Goal: Task Accomplishment & Management: Complete application form

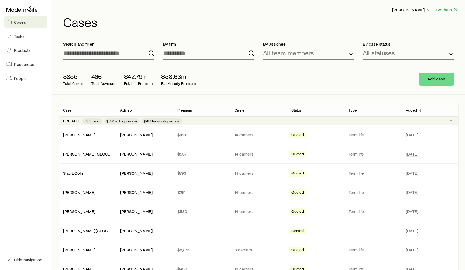
click at [417, 11] on p "Rich Loeffler" at bounding box center [412, 9] width 39 height 5
click at [393, 28] on button "Sign out" at bounding box center [399, 24] width 60 height 10
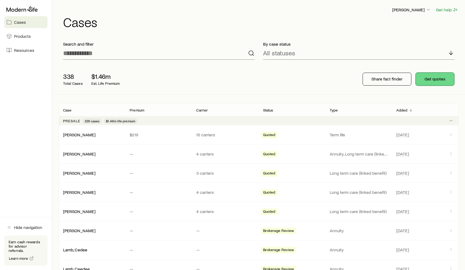
click at [440, 77] on button "Get quotes" at bounding box center [435, 79] width 39 height 13
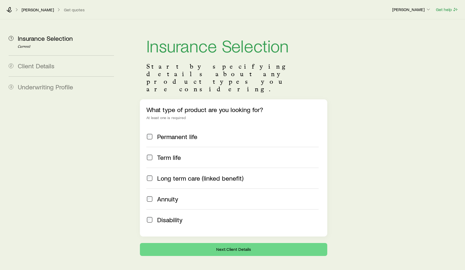
click at [209, 174] on span "Long term care (linked benefit)" at bounding box center [200, 178] width 86 height 8
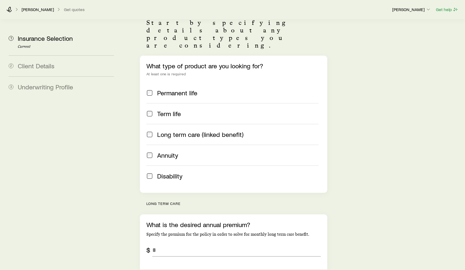
scroll to position [37, 0]
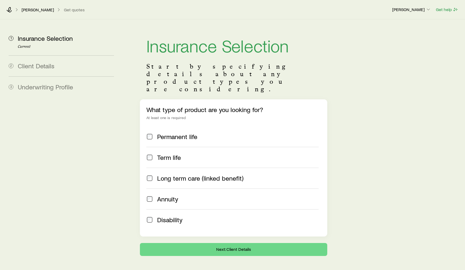
scroll to position [7, 0]
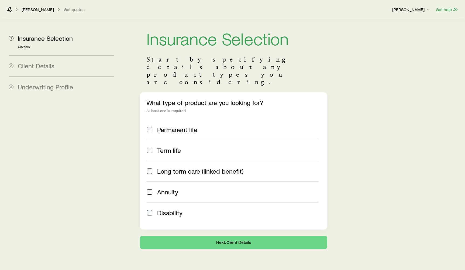
click at [180, 167] on span "Long term care (linked benefit)" at bounding box center [200, 171] width 86 height 8
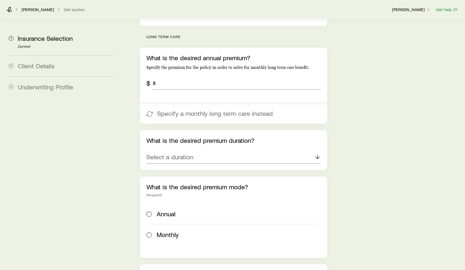
scroll to position [209, 0]
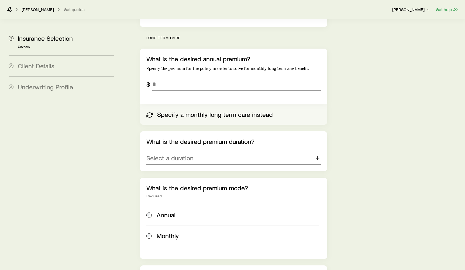
click at [226, 104] on button "Specify a monthly long term care instead" at bounding box center [233, 114] width 187 height 21
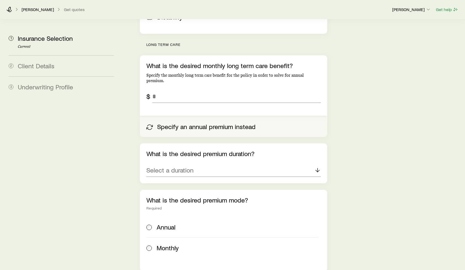
scroll to position [203, 0]
click at [228, 116] on button "Specify an annual premium instead" at bounding box center [233, 126] width 187 height 21
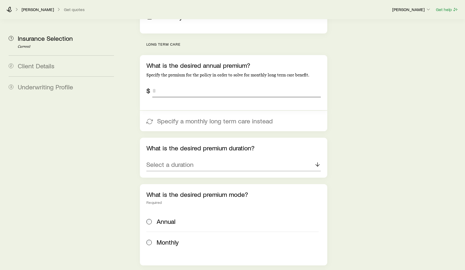
click at [182, 84] on input "tel" at bounding box center [236, 90] width 169 height 13
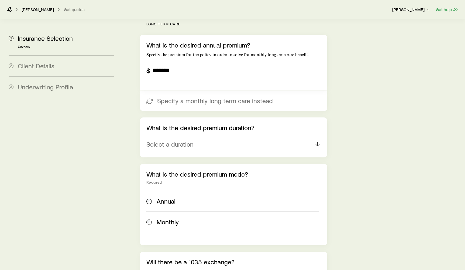
scroll to position [224, 0]
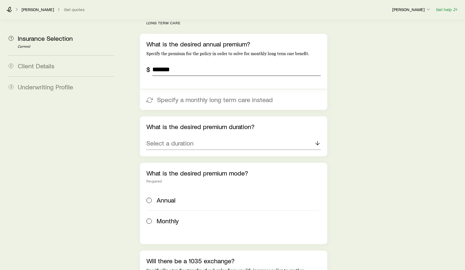
type input "*******"
click at [233, 137] on div "Select a duration" at bounding box center [233, 143] width 175 height 13
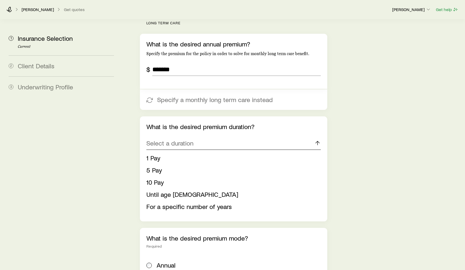
click at [247, 137] on div "Select a duration" at bounding box center [233, 143] width 175 height 13
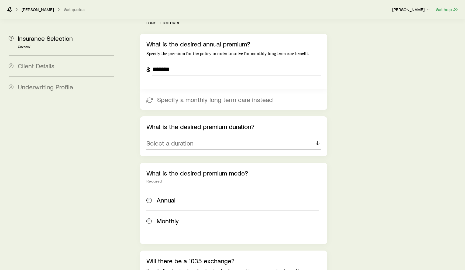
click at [218, 137] on div "Select a duration" at bounding box center [233, 143] width 175 height 13
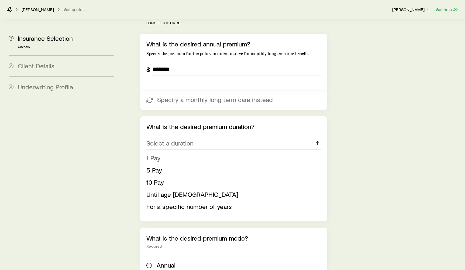
click at [208, 152] on li "1 Pay" at bounding box center [231, 158] width 171 height 12
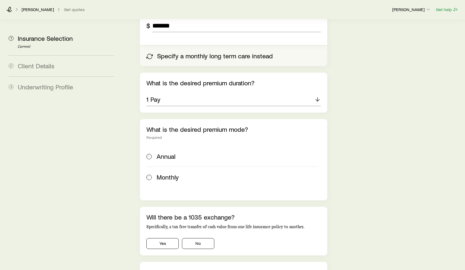
scroll to position [269, 0]
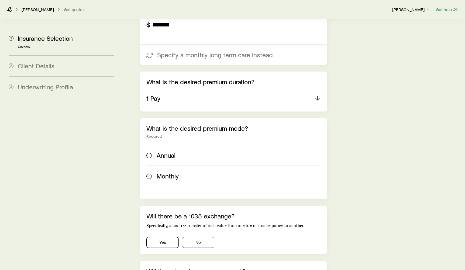
click at [144, 138] on div "What is the desired premium mode? Required Annual Monthly" at bounding box center [233, 158] width 187 height 81
click at [152, 151] on span at bounding box center [149, 155] width 6 height 8
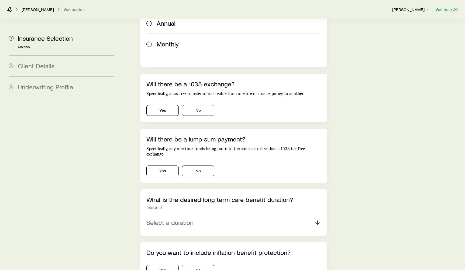
scroll to position [351, 0]
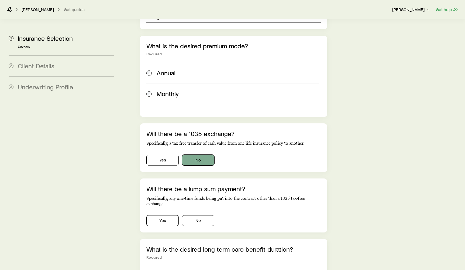
click at [197, 155] on button "No" at bounding box center [198, 160] width 32 height 11
click at [199, 215] on button "No" at bounding box center [198, 220] width 32 height 11
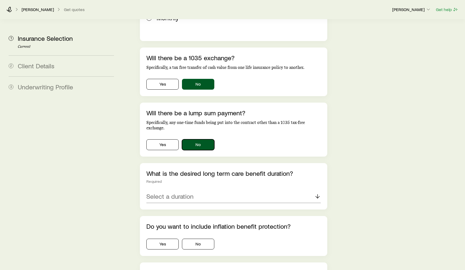
scroll to position [473, 0]
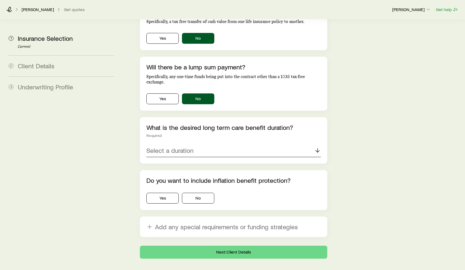
click at [228, 144] on div "Select a duration" at bounding box center [233, 150] width 175 height 13
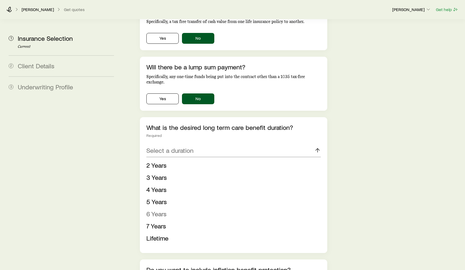
click at [201, 208] on li "6 Years" at bounding box center [231, 214] width 171 height 12
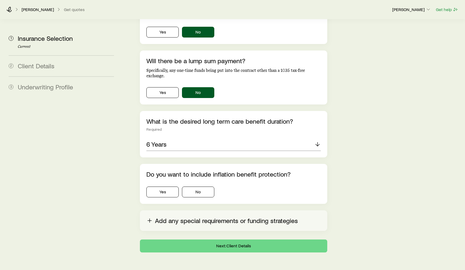
scroll to position [482, 0]
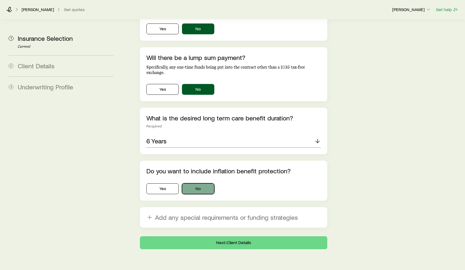
click at [200, 183] on button "No" at bounding box center [198, 188] width 32 height 11
click at [241, 236] on button "Next: Client Details" at bounding box center [233, 242] width 187 height 13
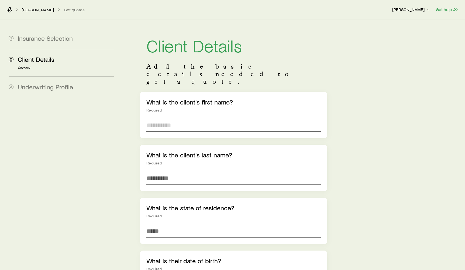
click at [193, 119] on input "text" at bounding box center [233, 125] width 175 height 13
type input "*******"
type input "*"
type input "********"
click at [202, 224] on input at bounding box center [233, 230] width 175 height 13
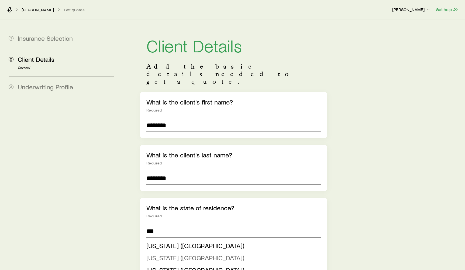
click at [195, 252] on li "New Jersey (NJ)" at bounding box center [231, 258] width 171 height 12
type input "**********"
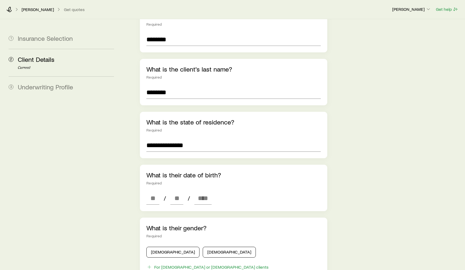
scroll to position [103, 0]
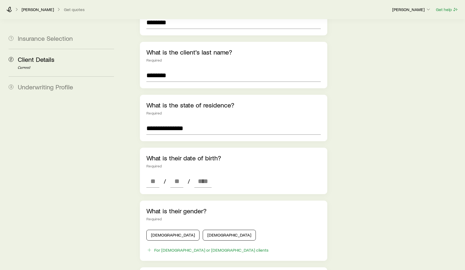
click at [141, 163] on div "What is their date of birth? Required / /" at bounding box center [233, 171] width 187 height 46
click at [147, 175] on input at bounding box center [152, 181] width 13 height 13
type input "**"
type input "****"
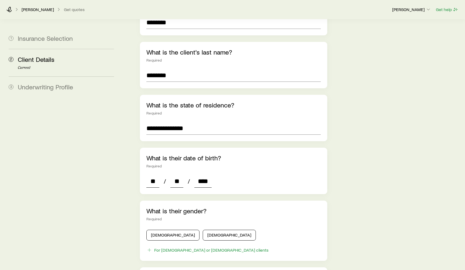
type input "*"
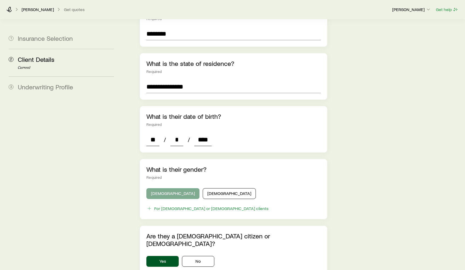
type input "****"
click at [162, 188] on button "Male" at bounding box center [172, 193] width 53 height 11
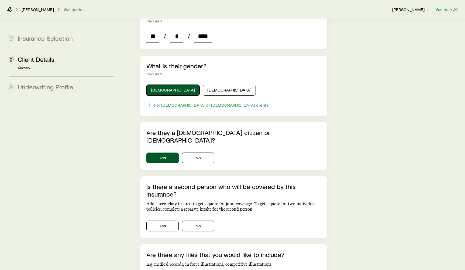
scroll to position [257, 0]
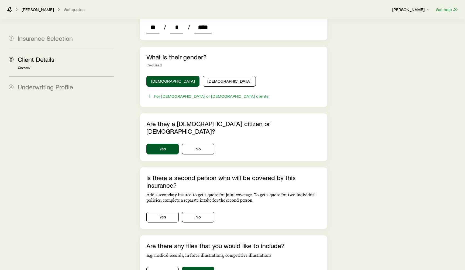
click at [203, 200] on div "Is there a second person who will be covered by this insurance? Add a secondary…" at bounding box center [233, 198] width 187 height 62
click at [203, 212] on button "No" at bounding box center [198, 217] width 32 height 11
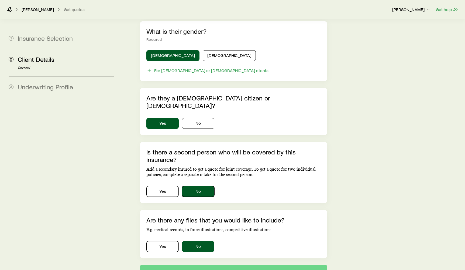
scroll to position [302, 0]
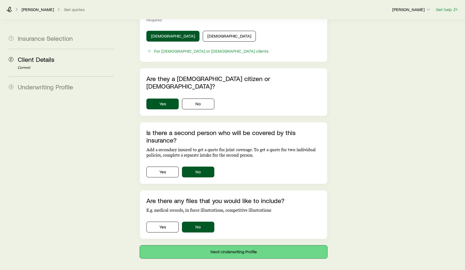
click at [210, 245] on button "Next: Underwriting Profile" at bounding box center [233, 251] width 187 height 13
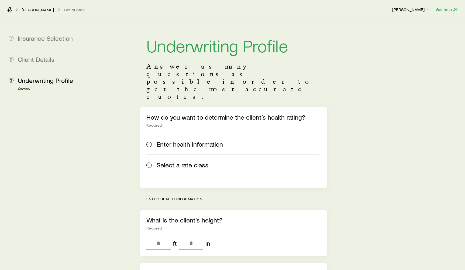
click at [197, 161] on span "Select a rate class" at bounding box center [183, 165] width 52 height 8
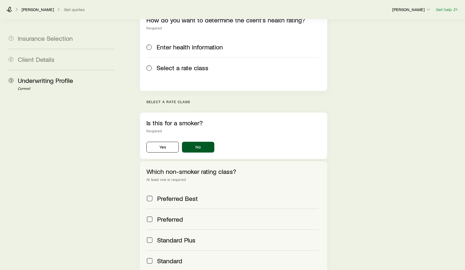
scroll to position [107, 0]
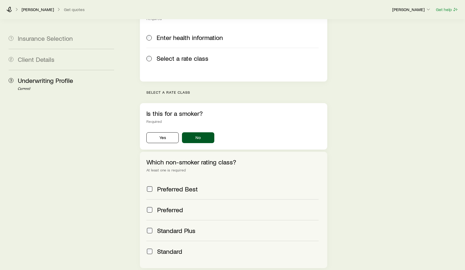
click at [162, 247] on span "Standard" at bounding box center [169, 251] width 25 height 8
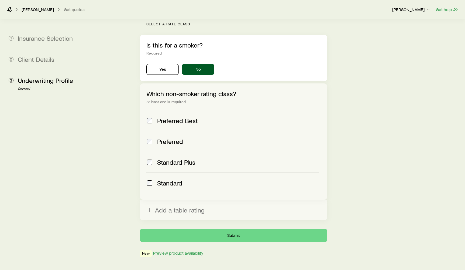
scroll to position [172, 0]
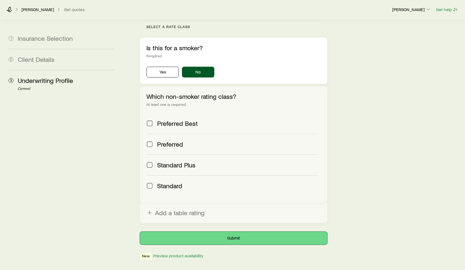
click at [245, 231] on button "Submit" at bounding box center [233, 237] width 187 height 13
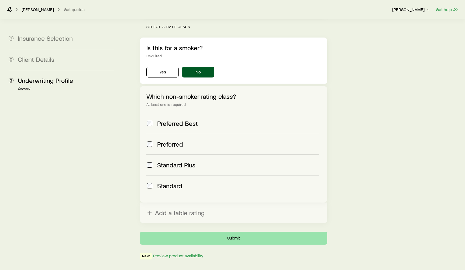
scroll to position [0, 0]
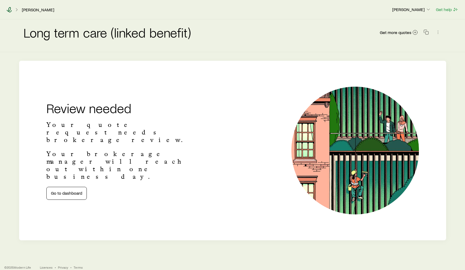
click at [10, 9] on icon at bounding box center [9, 9] width 5 height 5
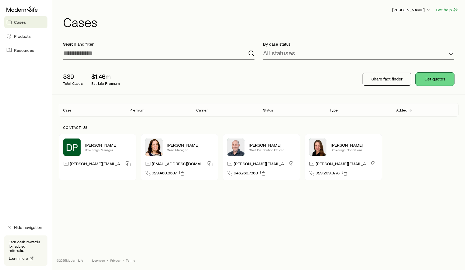
click at [432, 80] on button "Get quotes" at bounding box center [435, 79] width 39 height 13
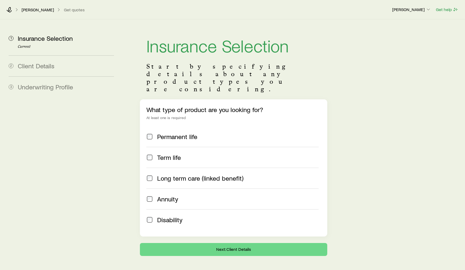
click at [182, 168] on label "Long term care (linked benefit)" at bounding box center [232, 178] width 172 height 21
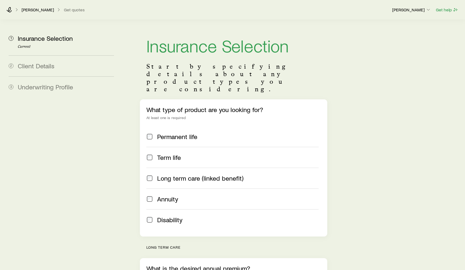
scroll to position [125, 0]
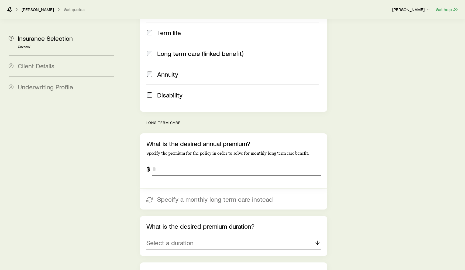
click at [171, 162] on input "tel" at bounding box center [236, 168] width 169 height 13
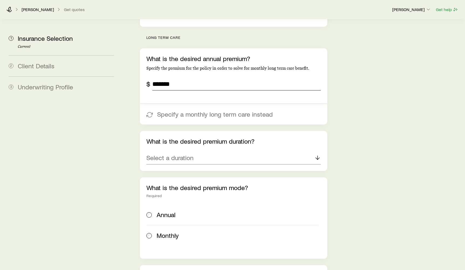
scroll to position [218, 0]
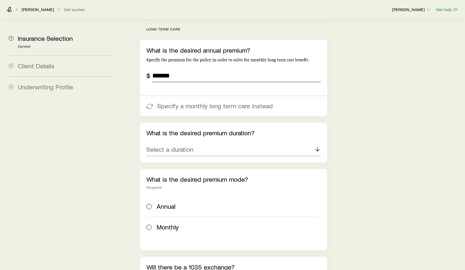
type input "*******"
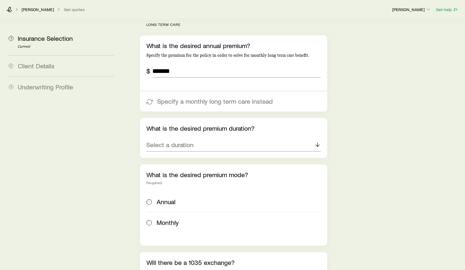
scroll to position [227, 0]
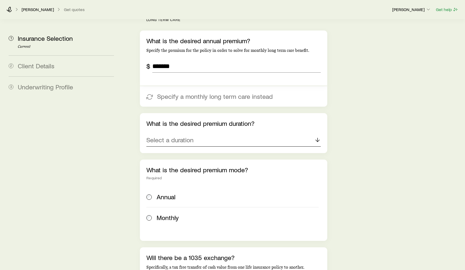
click at [197, 134] on div "Select a duration" at bounding box center [233, 140] width 175 height 13
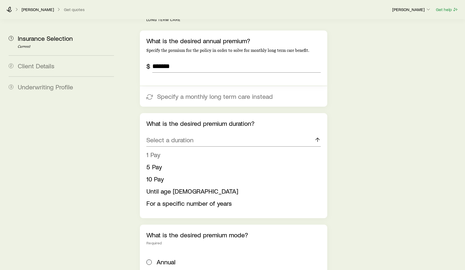
click at [195, 149] on li "1 Pay" at bounding box center [231, 155] width 171 height 12
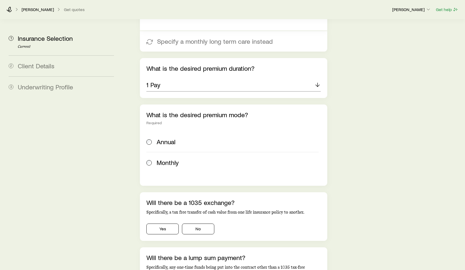
click at [167, 138] on span "Annual" at bounding box center [166, 142] width 19 height 8
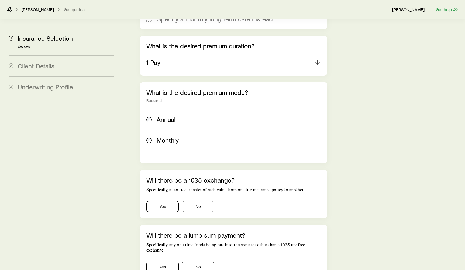
scroll to position [362, 0]
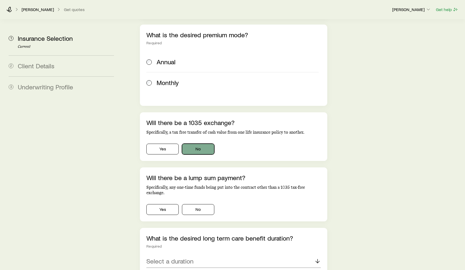
click at [197, 144] on button "No" at bounding box center [198, 149] width 32 height 11
click at [196, 204] on button "No" at bounding box center [198, 209] width 32 height 11
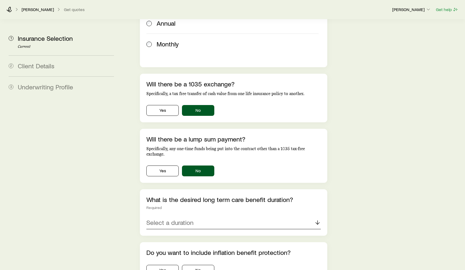
click at [194, 216] on div "Select a duration" at bounding box center [233, 222] width 175 height 13
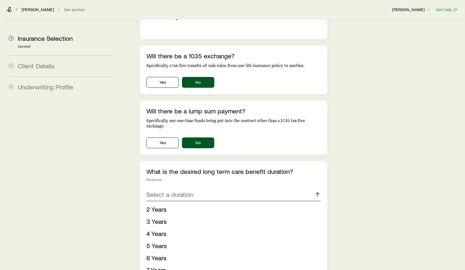
scroll to position [458, 0]
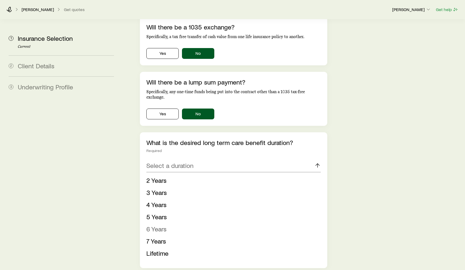
click at [174, 223] on li "6 Years" at bounding box center [231, 229] width 171 height 12
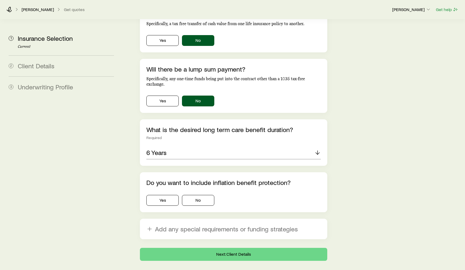
scroll to position [475, 0]
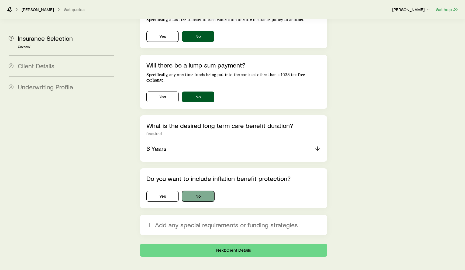
click at [200, 191] on button "No" at bounding box center [198, 196] width 32 height 11
click at [215, 244] on button "Next: Client Details" at bounding box center [233, 250] width 187 height 13
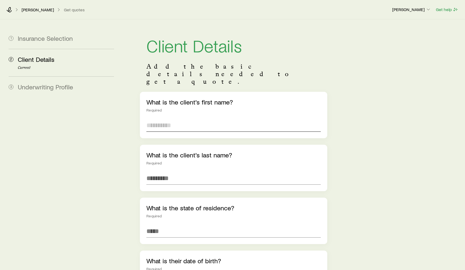
click at [179, 119] on input "text" at bounding box center [233, 125] width 175 height 13
type input "****"
type input "********"
click at [190, 224] on input at bounding box center [233, 230] width 175 height 13
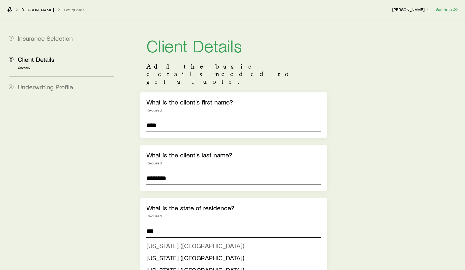
scroll to position [13, 0]
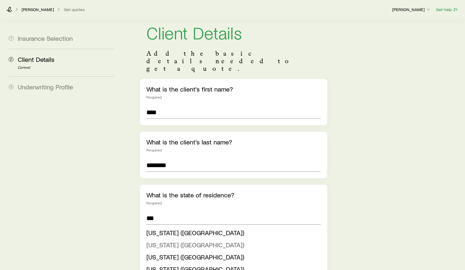
click at [184, 241] on span "New Jersey (NJ)" at bounding box center [195, 245] width 98 height 8
type input "**********"
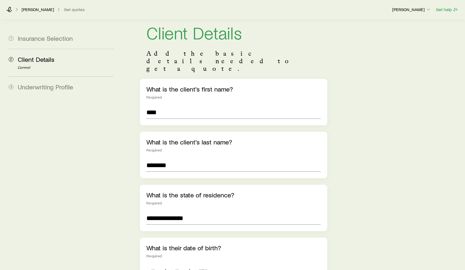
click at [155, 264] on input at bounding box center [152, 270] width 13 height 13
type input "**"
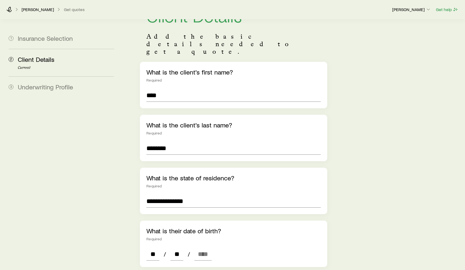
scroll to position [69, 0]
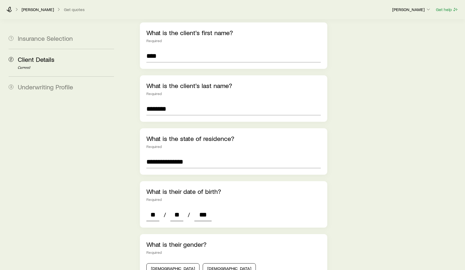
type input "****"
type input "*"
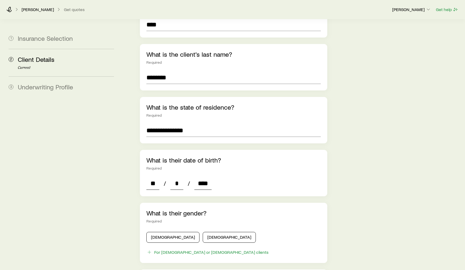
scroll to position [103, 0]
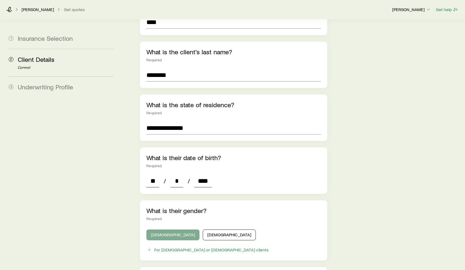
type input "****"
click at [156, 229] on button "Male" at bounding box center [172, 234] width 53 height 11
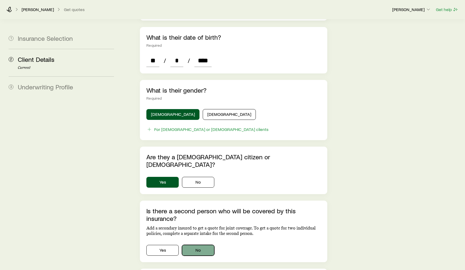
click at [197, 245] on button "No" at bounding box center [198, 250] width 32 height 11
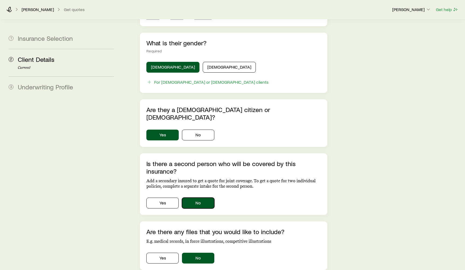
scroll to position [304, 0]
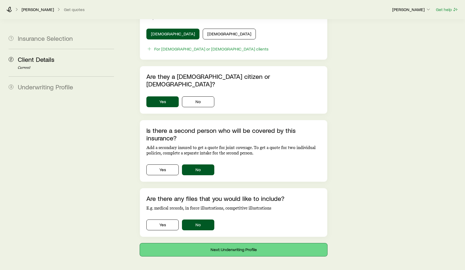
click at [220, 243] on button "Next: Underwriting Profile" at bounding box center [233, 249] width 187 height 13
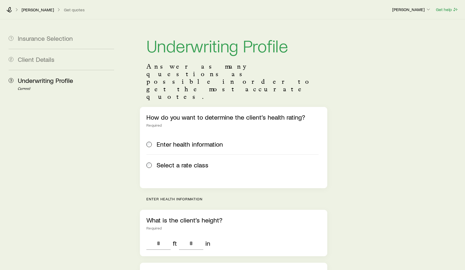
click at [187, 161] on span "Select a rate class" at bounding box center [183, 165] width 52 height 8
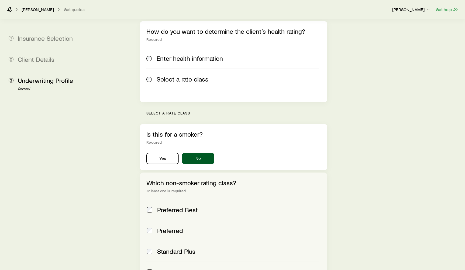
scroll to position [117, 0]
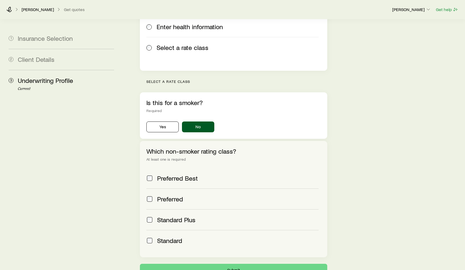
click at [156, 237] on div "Standard" at bounding box center [232, 241] width 172 height 8
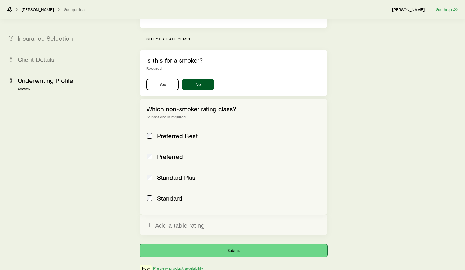
click at [216, 244] on button "Submit" at bounding box center [233, 250] width 187 height 13
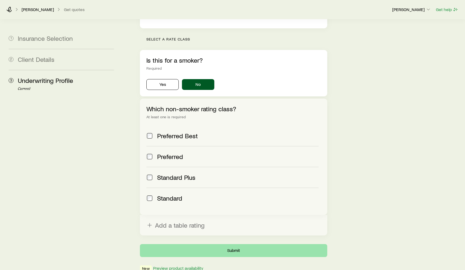
scroll to position [0, 0]
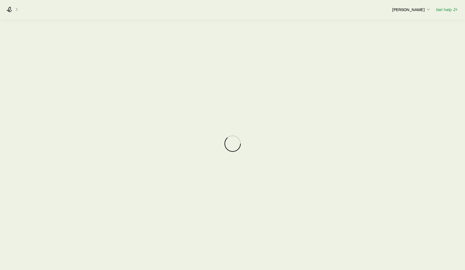
scroll to position [11, 0]
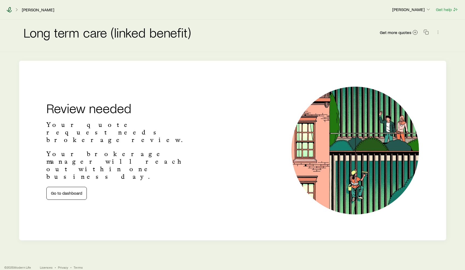
click at [8, 9] on icon at bounding box center [8, 9] width 5 height 5
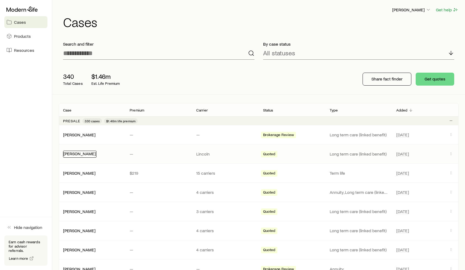
click at [88, 152] on link "[PERSON_NAME]" at bounding box center [79, 153] width 32 height 5
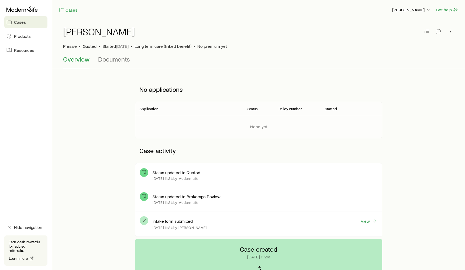
click at [268, 165] on div "Status updated to Quoted Sep 29 at 11:21a by Modern Life" at bounding box center [258, 175] width 247 height 24
click at [21, 13] on div at bounding box center [25, 9] width 43 height 10
